Goal: Download file/media

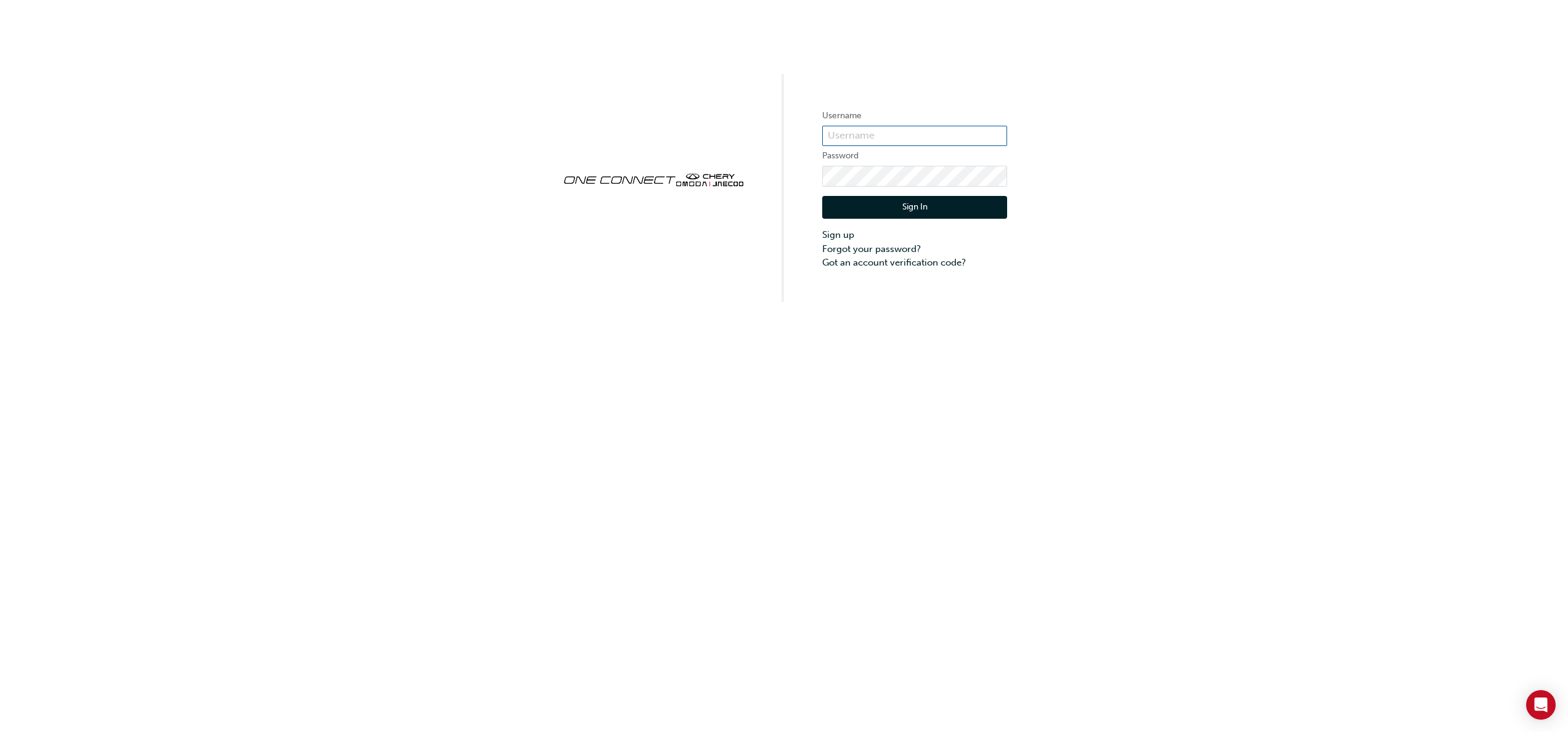
type input "cma0037"
click at [888, 200] on button "Sign In" at bounding box center [914, 208] width 185 height 24
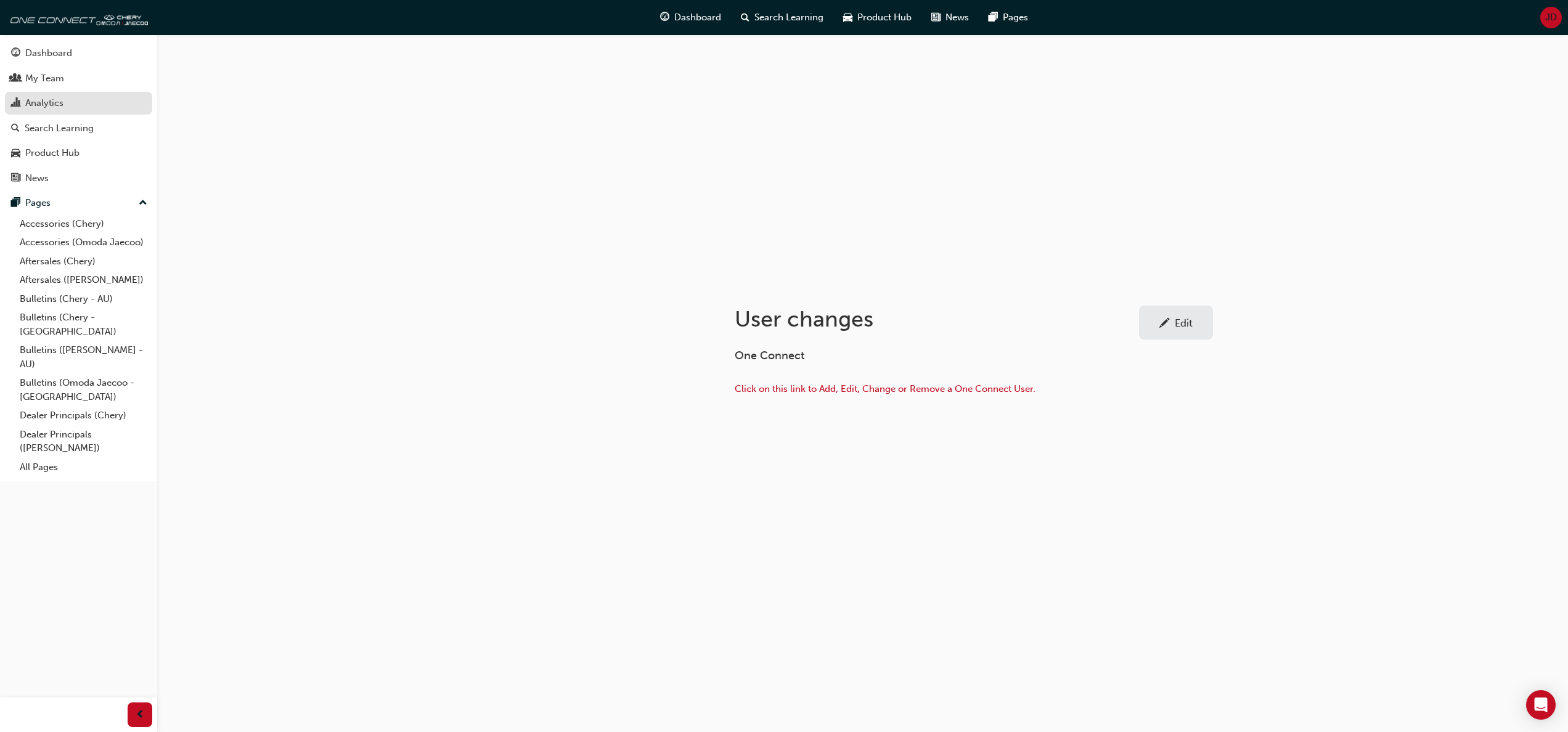
click at [43, 96] on div "Analytics" at bounding box center [44, 103] width 38 height 14
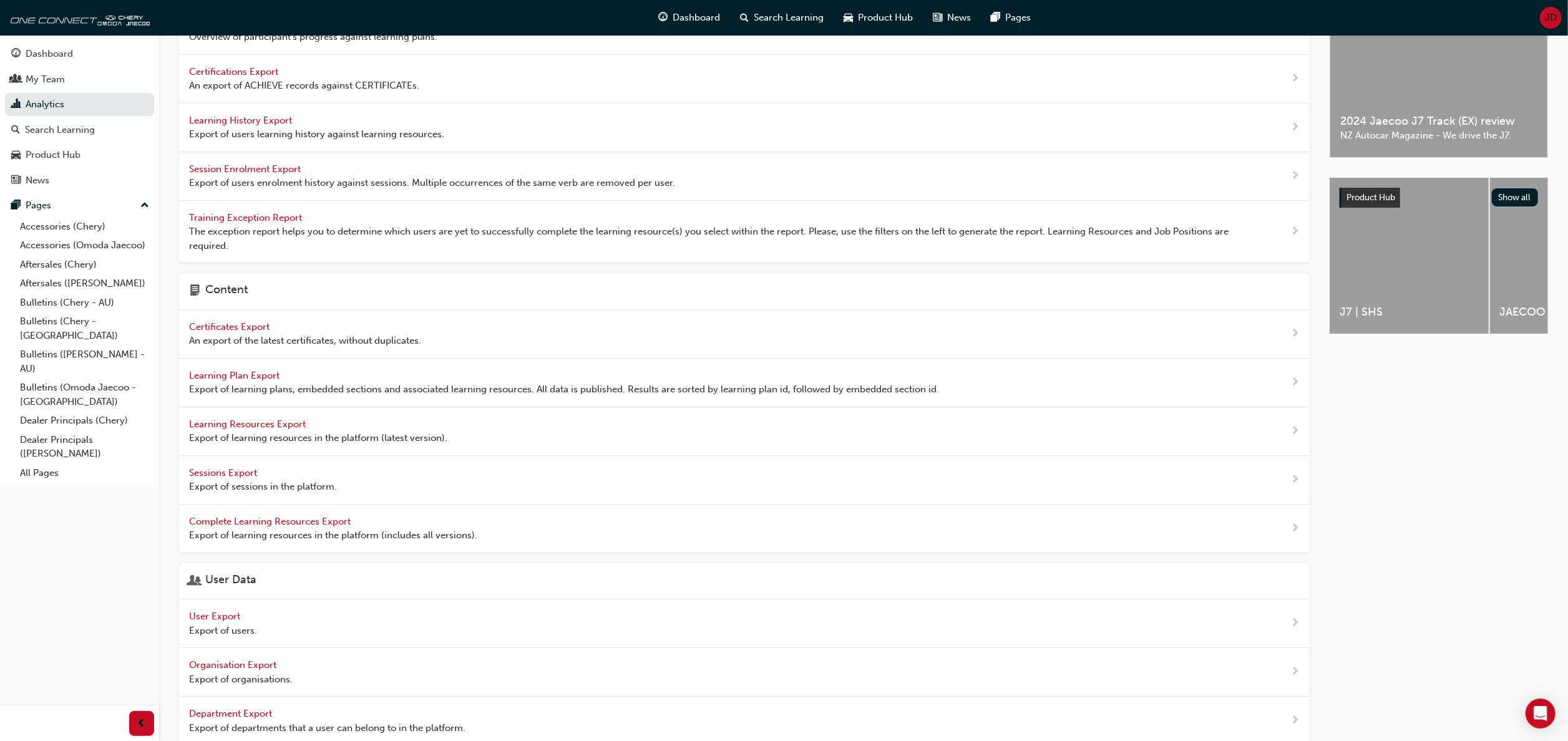
scroll to position [124, 0]
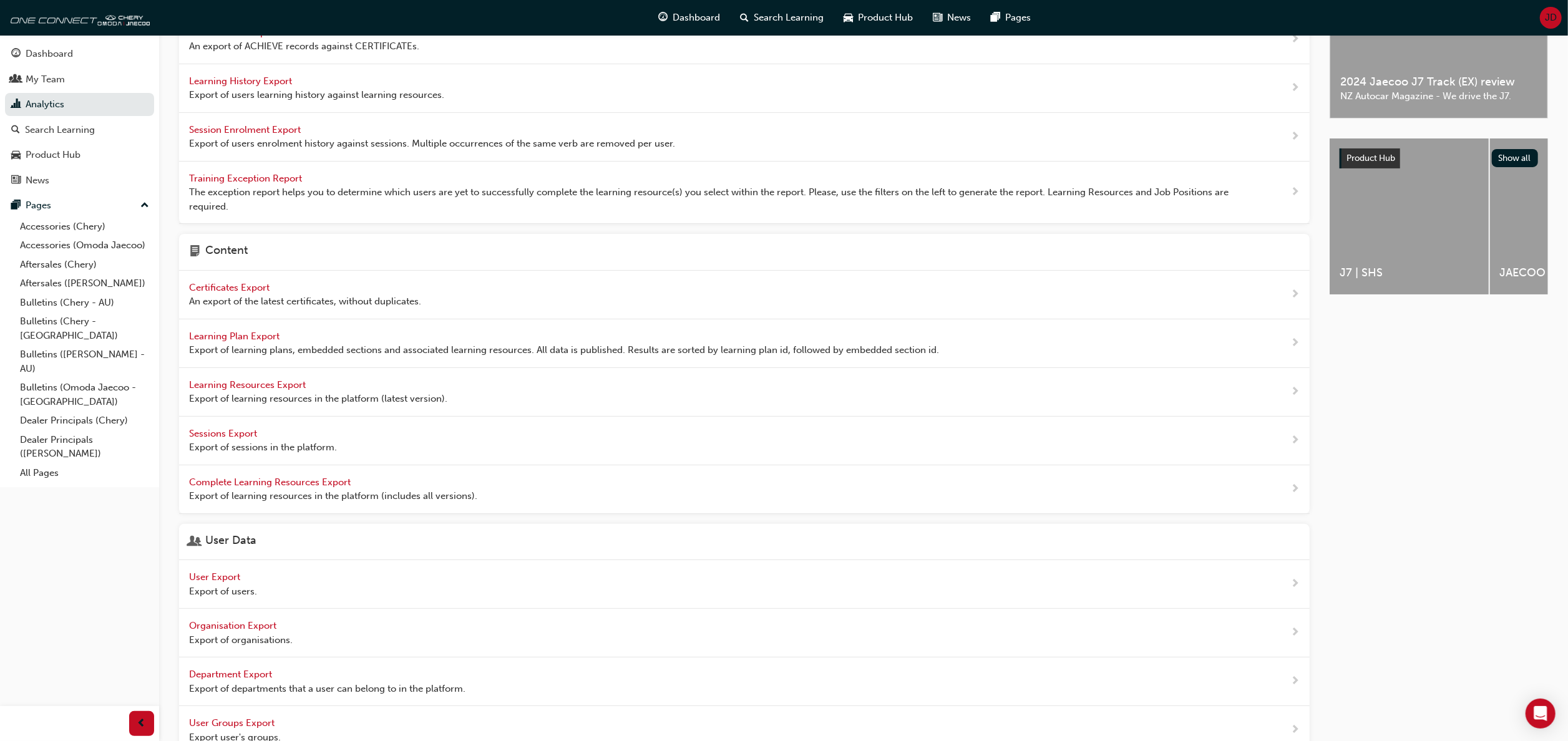
click at [220, 582] on span "User Export" at bounding box center [216, 577] width 54 height 11
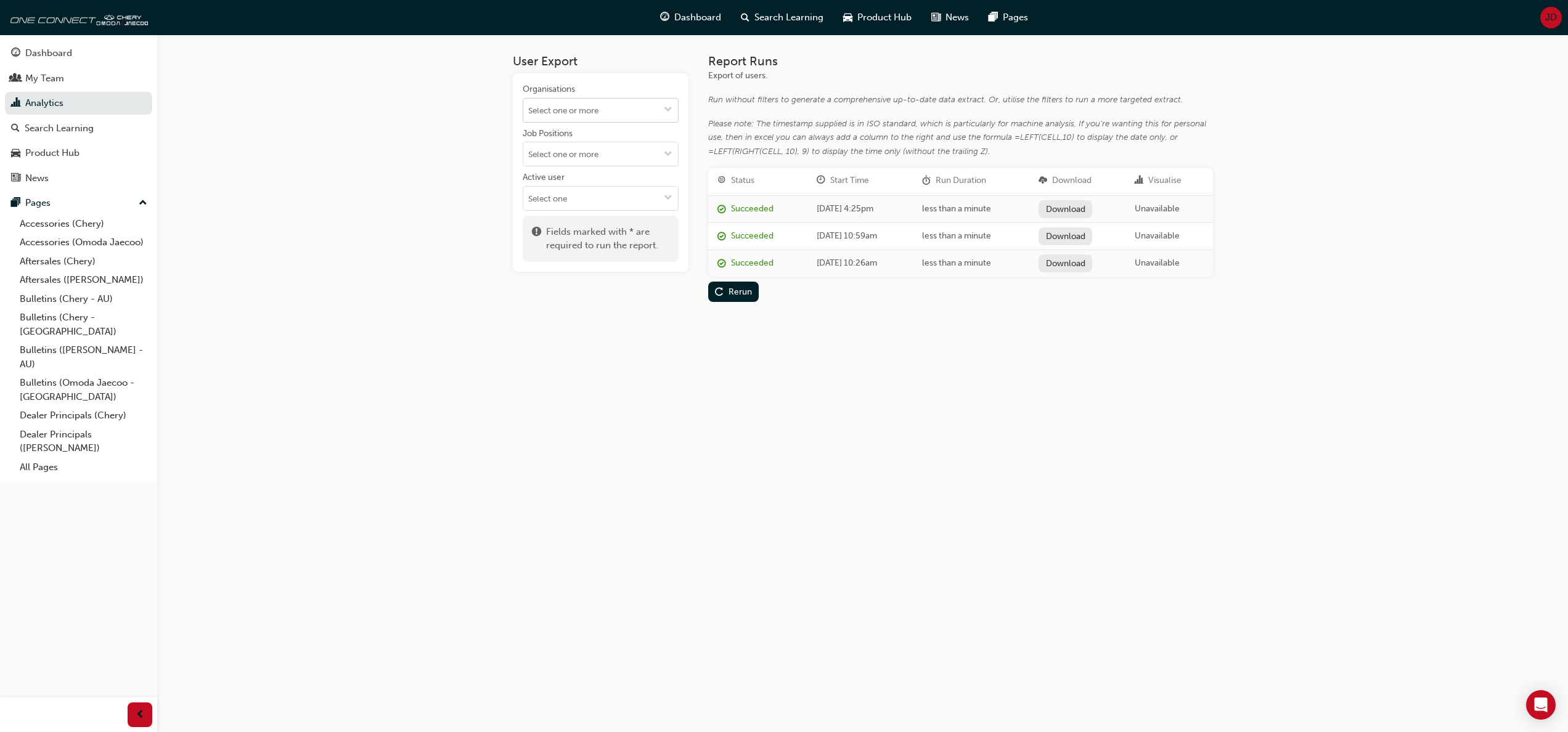
click at [663, 104] on button "Organisations" at bounding box center [667, 110] width 20 height 24
click at [594, 269] on li "Chery Rockhampton" at bounding box center [600, 280] width 156 height 24
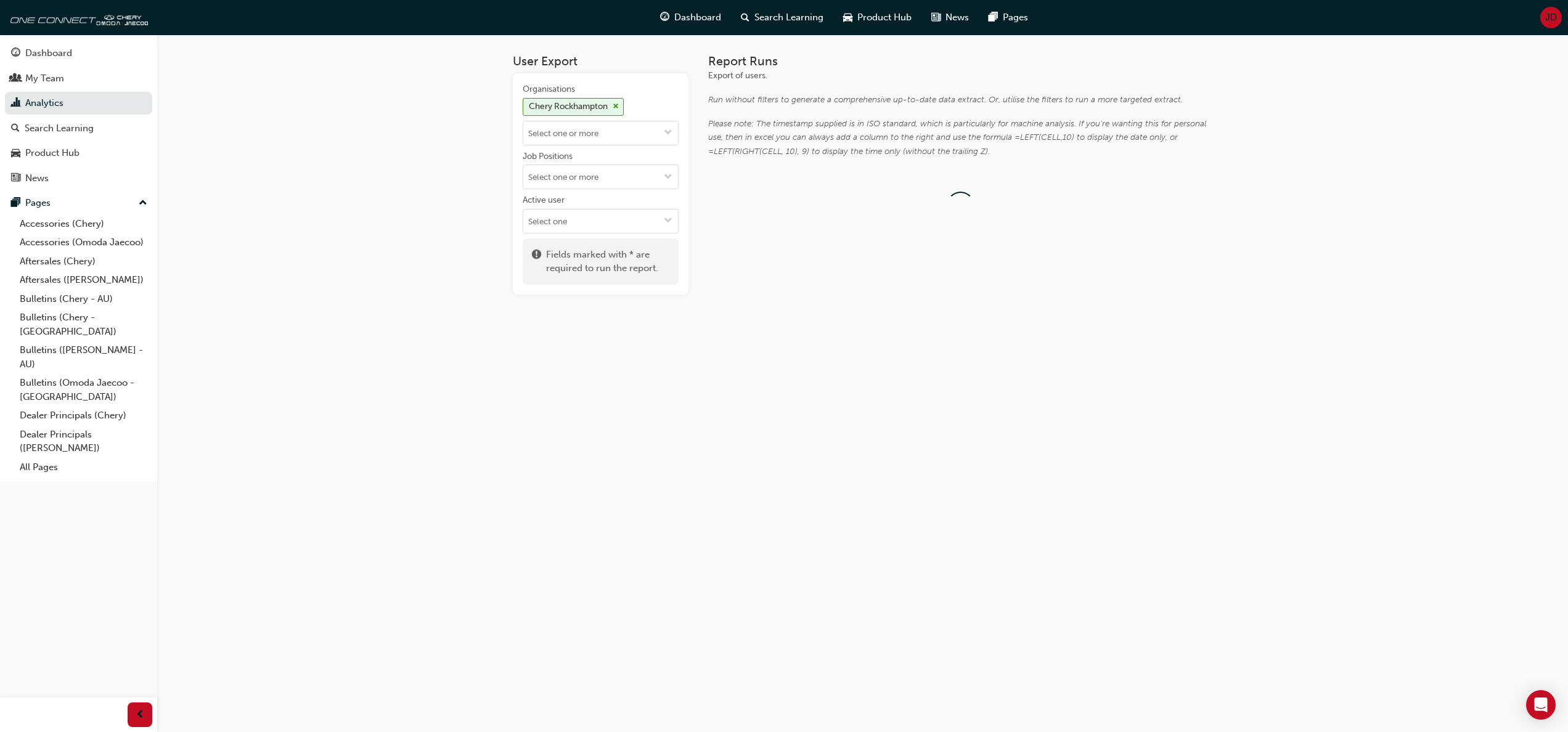
scroll to position [0, 0]
click at [664, 176] on span "down-icon" at bounding box center [667, 177] width 9 height 10
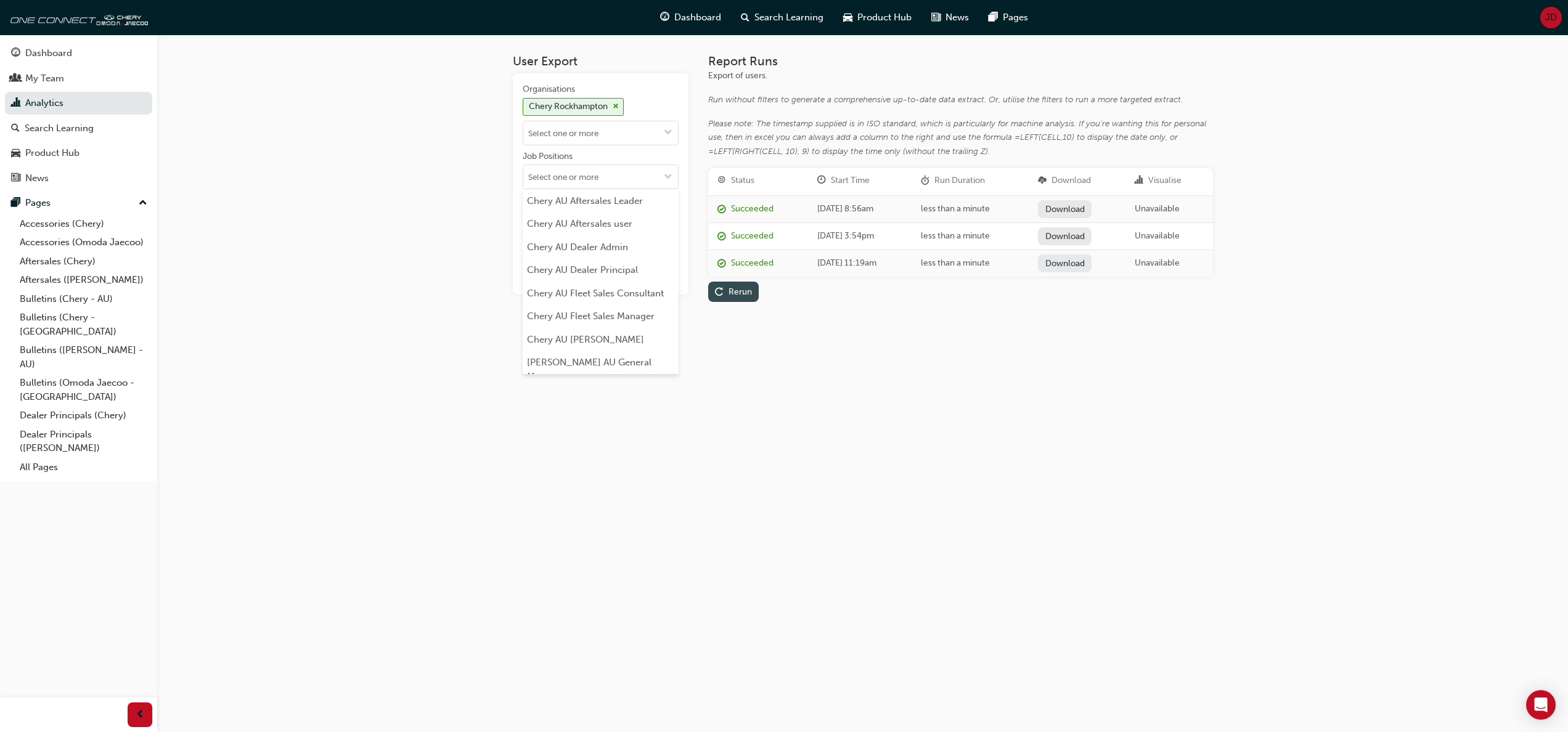
click at [735, 288] on div "Rerun" at bounding box center [740, 291] width 24 height 10
click at [1080, 203] on link "Download" at bounding box center [1065, 209] width 54 height 18
click at [1549, 13] on span "JD" at bounding box center [1551, 17] width 12 height 14
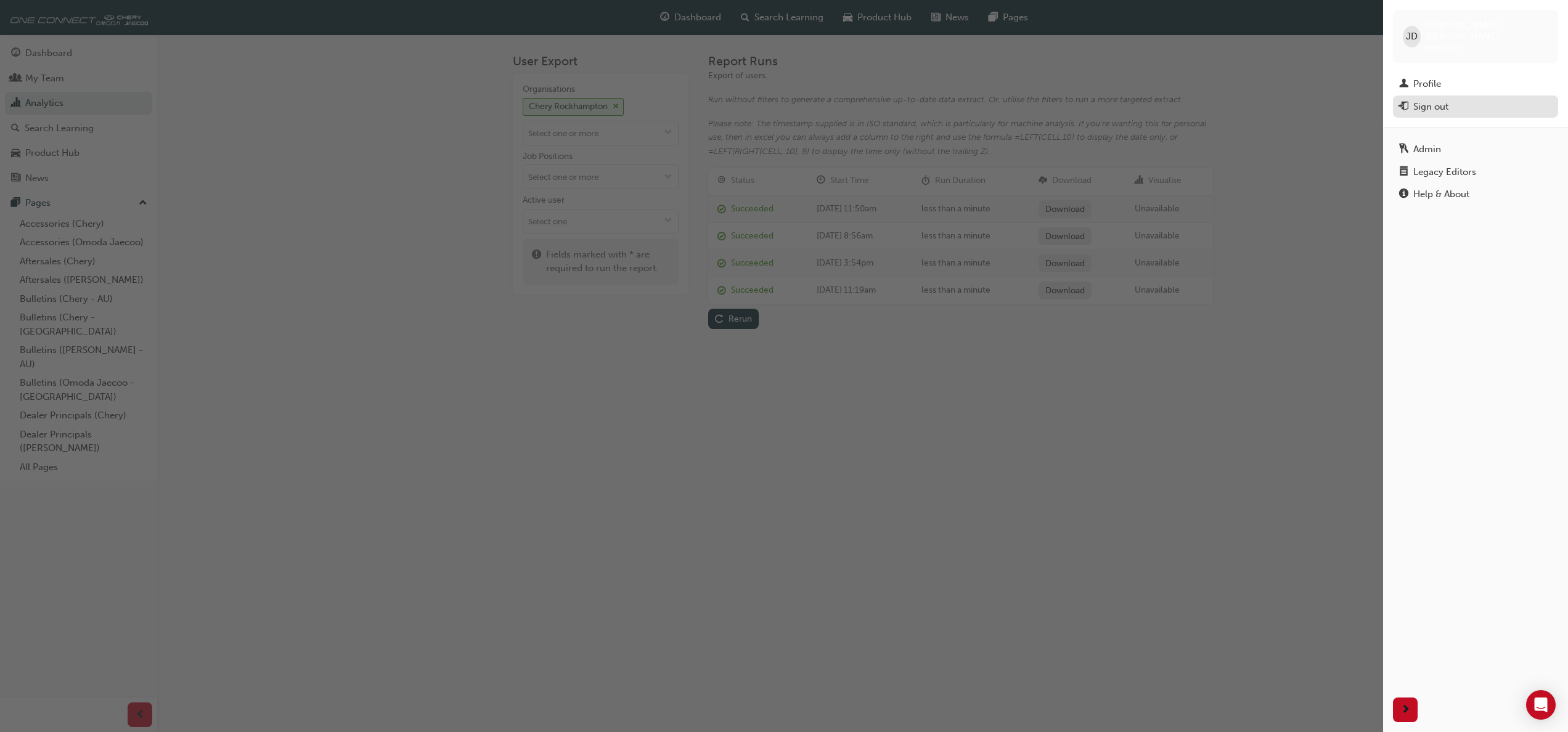
click at [1424, 100] on div "Sign out" at bounding box center [1430, 107] width 35 height 14
